Goal: Check status: Check status

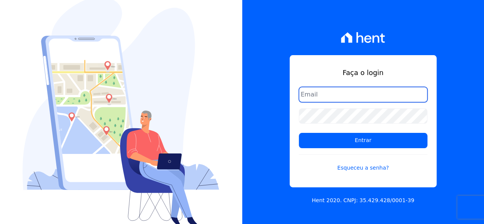
click at [318, 95] on input "email" at bounding box center [363, 94] width 129 height 15
type input "[EMAIL_ADDRESS][DOMAIN_NAME]"
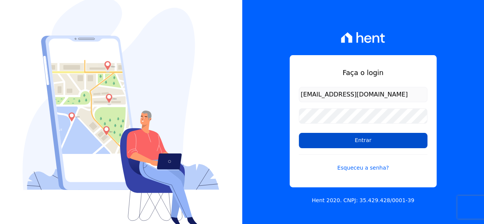
click at [360, 140] on input "Entrar" at bounding box center [363, 140] width 129 height 15
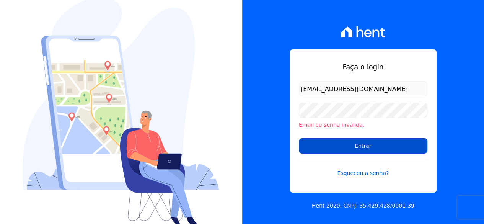
click at [365, 146] on input "Entrar" at bounding box center [363, 145] width 129 height 15
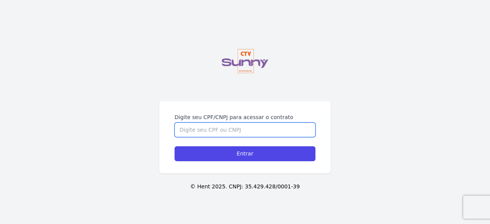
click at [215, 127] on input "Digite seu CPF/CNPJ para acessar o contrato" at bounding box center [244, 129] width 141 height 15
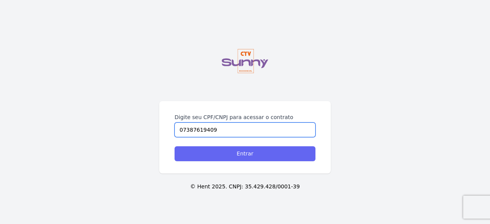
type input "07387619409"
click at [247, 153] on input "Entrar" at bounding box center [244, 153] width 141 height 15
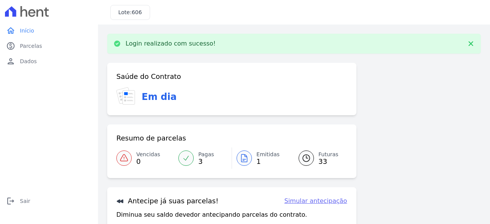
click at [242, 161] on icon at bounding box center [243, 157] width 9 height 9
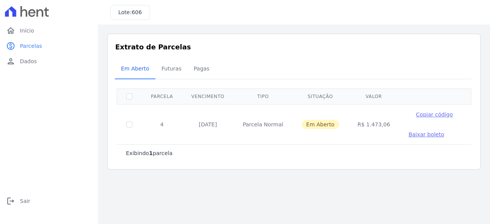
click at [411, 134] on span "Baixar boleto" at bounding box center [426, 134] width 36 height 6
click at [166, 65] on span "Futuras" at bounding box center [171, 68] width 29 height 15
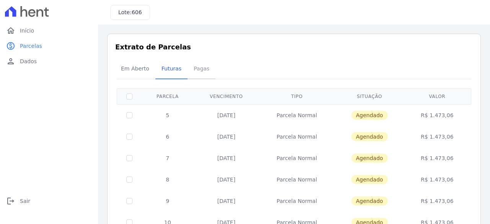
click at [194, 68] on span "Pagas" at bounding box center [201, 68] width 25 height 15
